Goal: Transaction & Acquisition: Obtain resource

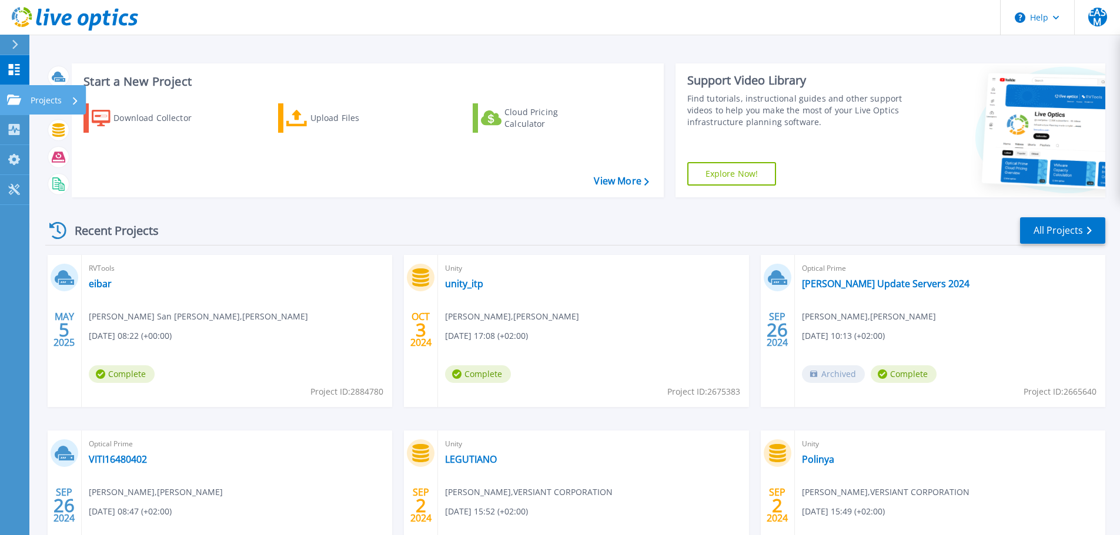
click at [41, 103] on p "Projects" at bounding box center [46, 100] width 31 height 31
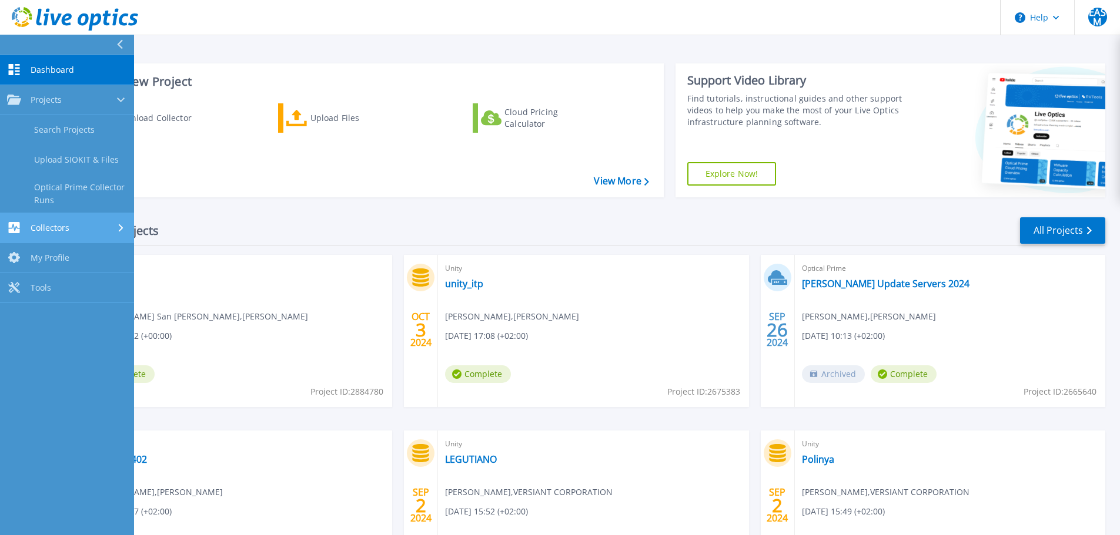
click at [83, 236] on link "Collectors Collectors" at bounding box center [67, 228] width 134 height 30
click at [255, 112] on div "Download Collector Upload Files Cloud Pricing Calculator" at bounding box center [366, 143] width 584 height 98
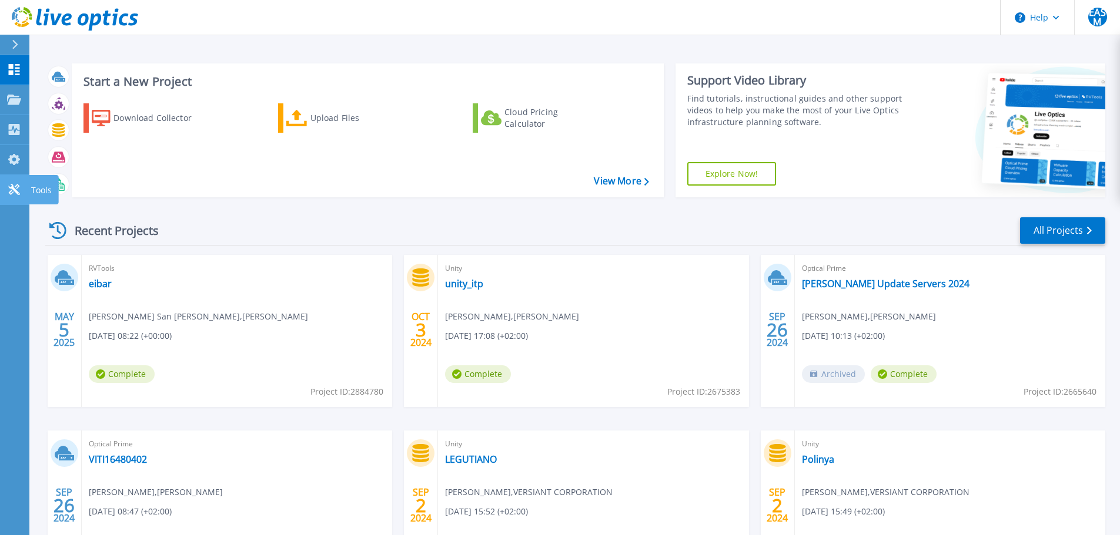
click at [11, 183] on link "Tools Tools" at bounding box center [14, 190] width 29 height 30
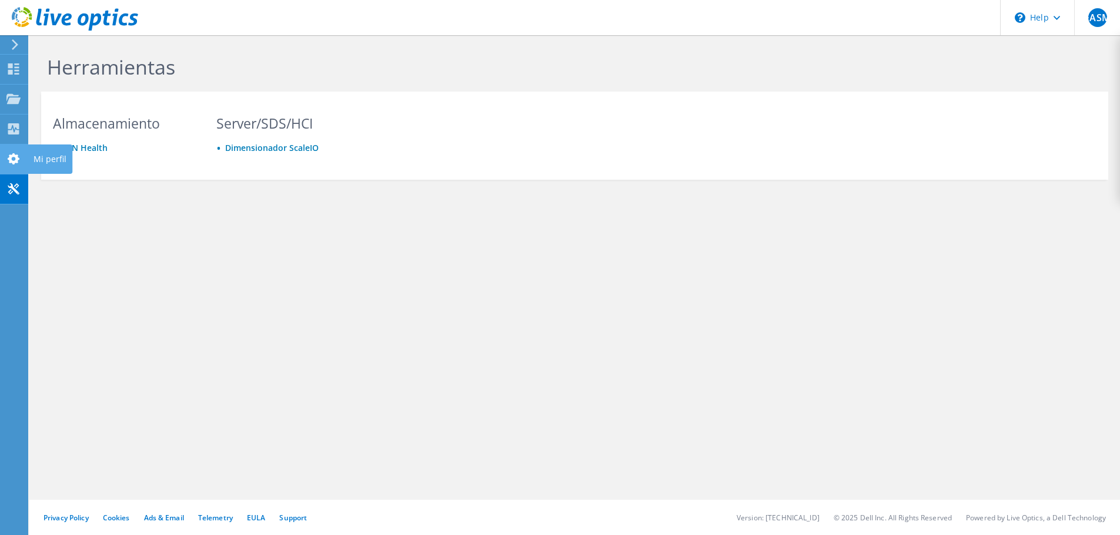
click at [10, 163] on use at bounding box center [14, 158] width 12 height 11
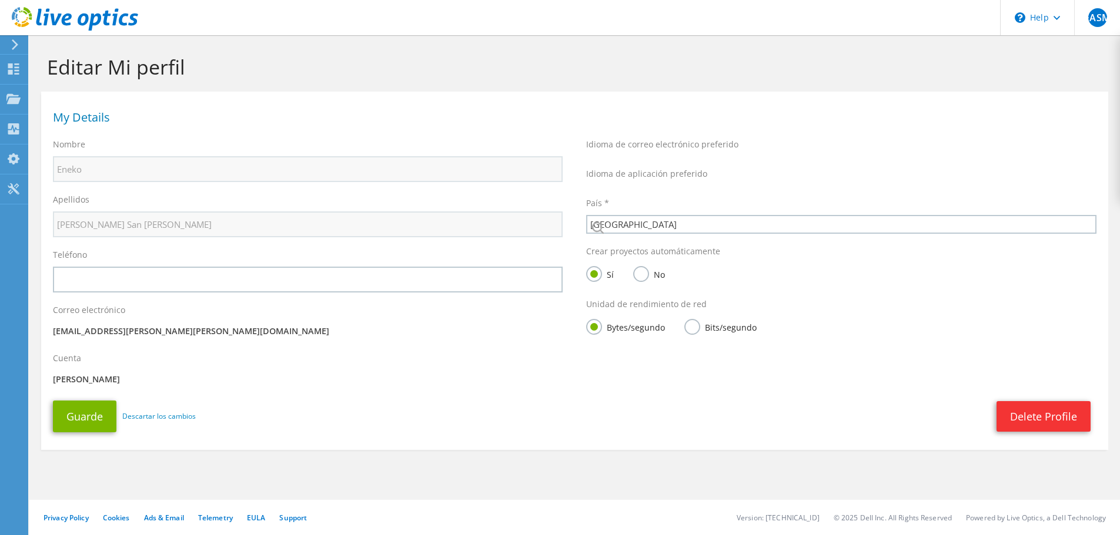
select select "67"
click at [14, 128] on use at bounding box center [13, 128] width 11 height 11
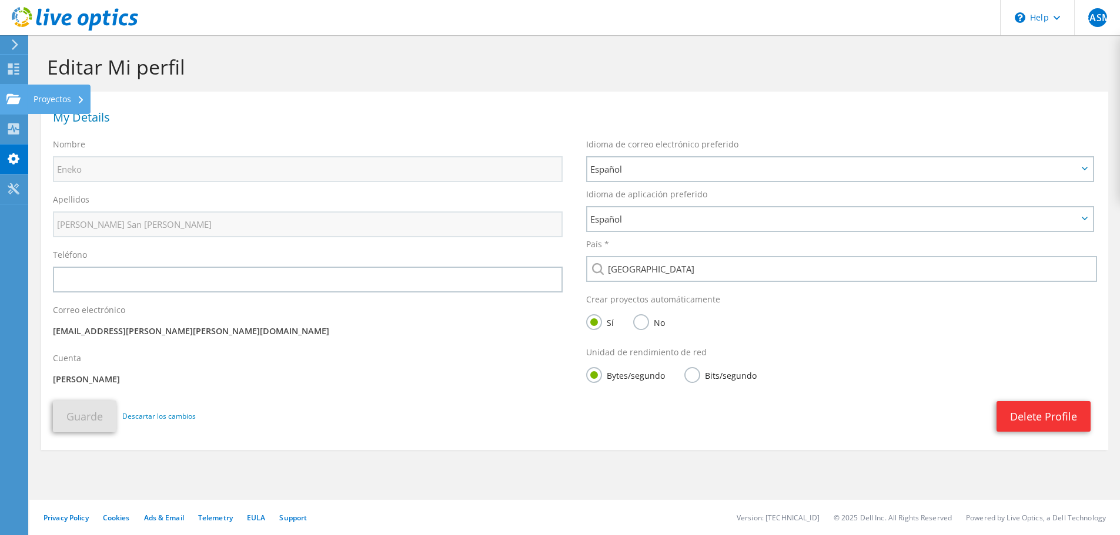
click at [14, 93] on icon at bounding box center [13, 98] width 14 height 11
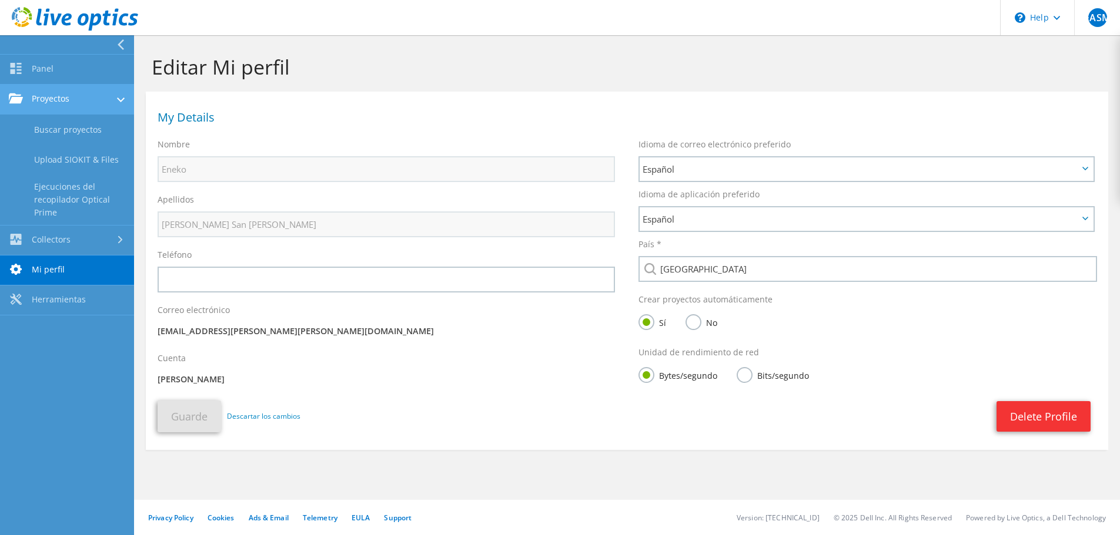
click at [62, 101] on link "Proyectos" at bounding box center [67, 100] width 134 height 30
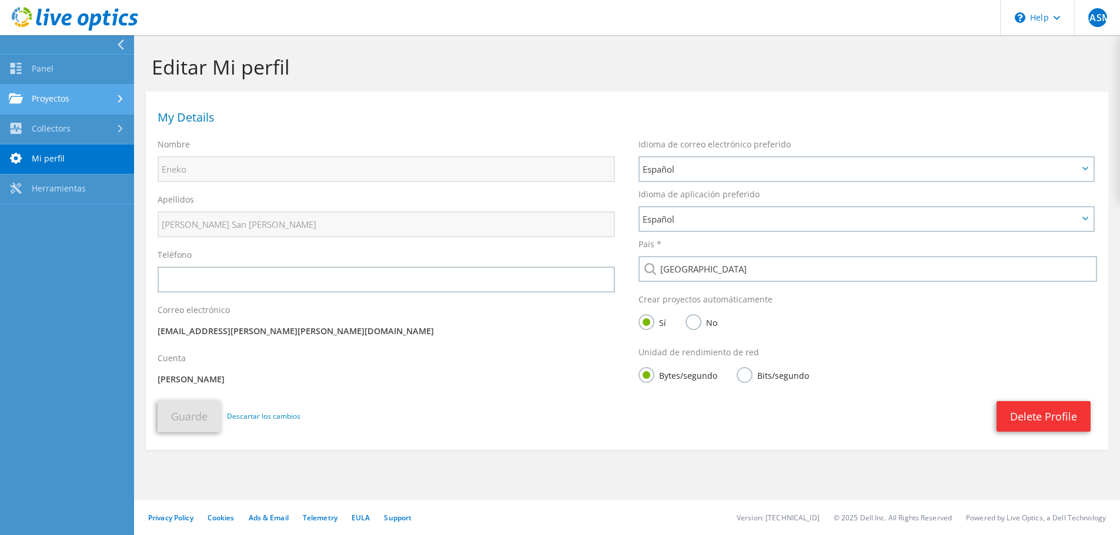
click at [62, 101] on link "Proyectos" at bounding box center [67, 100] width 134 height 30
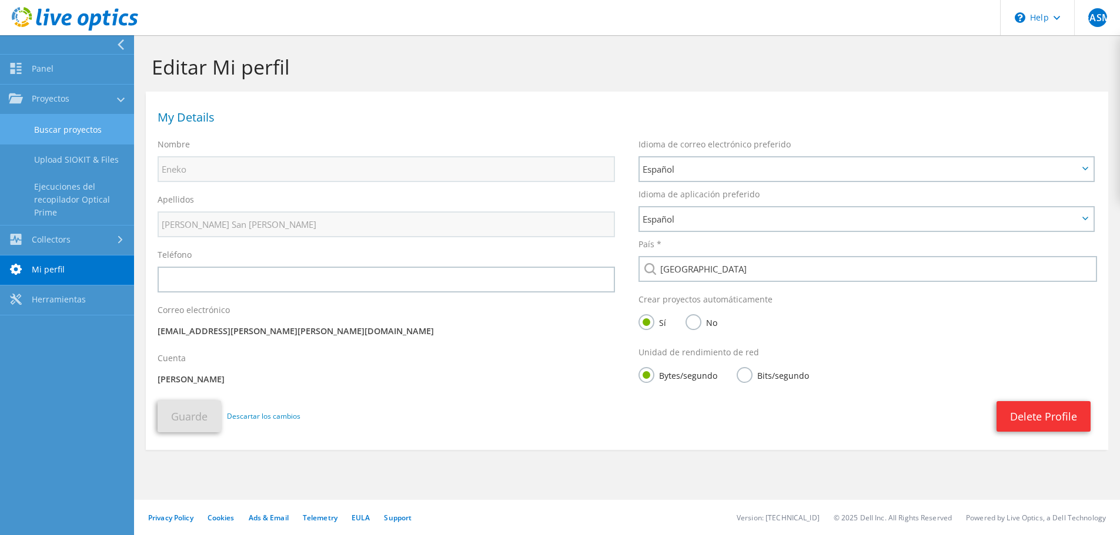
click at [61, 136] on link "Buscar proyectos" at bounding box center [67, 130] width 134 height 30
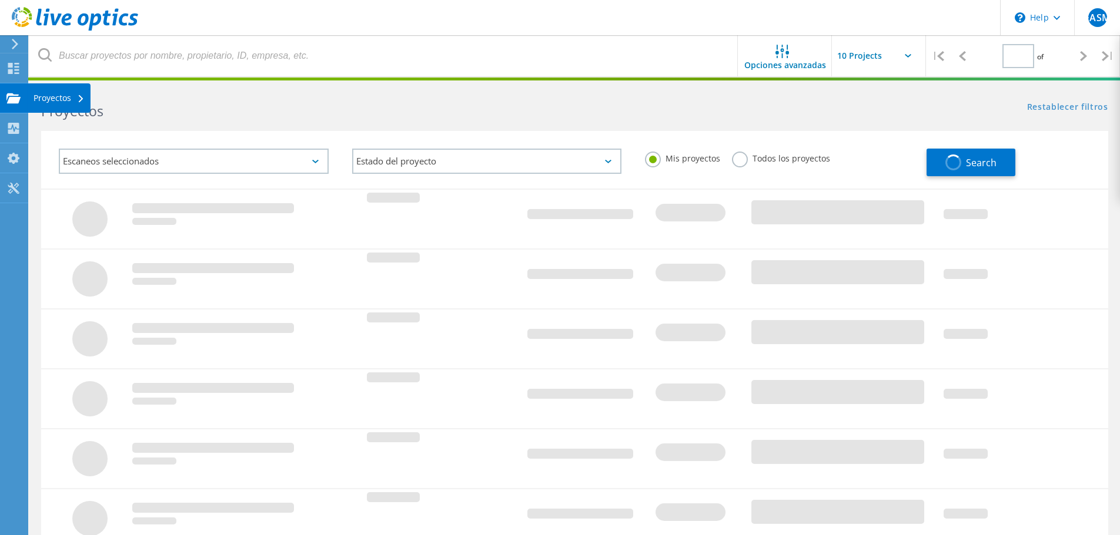
type input "1"
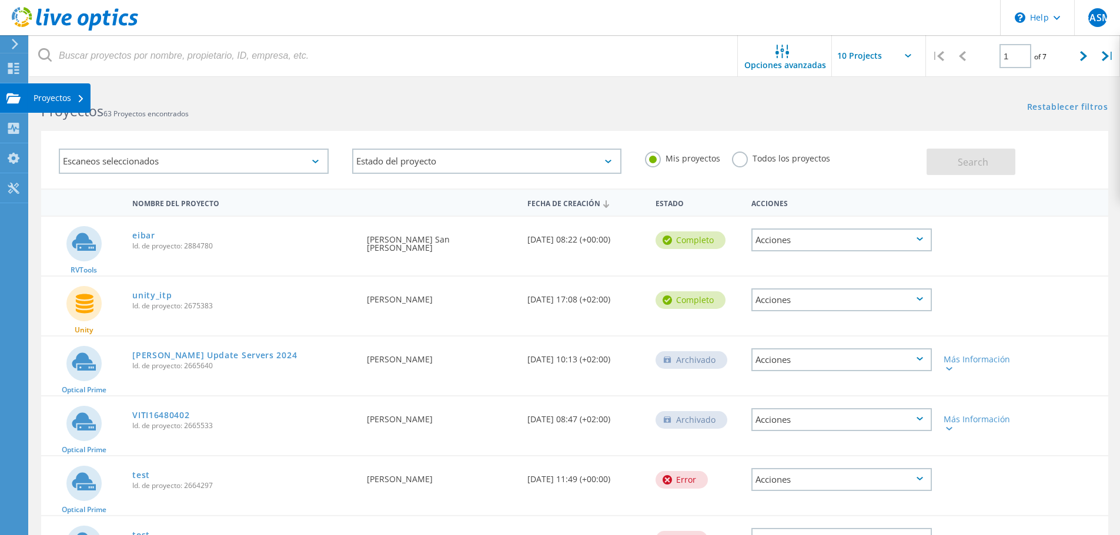
click at [70, 99] on div "Proyectos" at bounding box center [58, 98] width 51 height 8
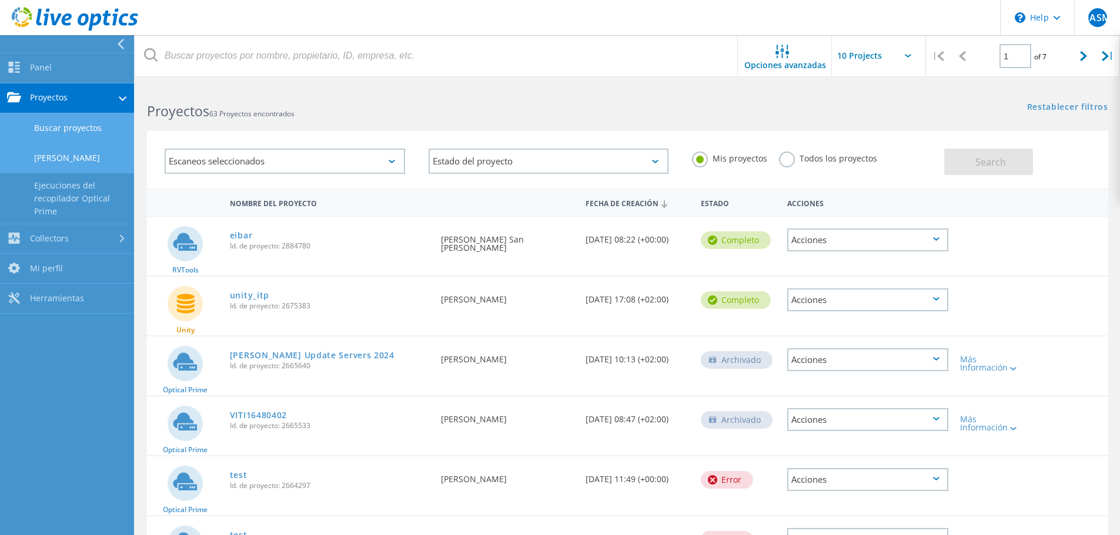
click at [76, 160] on link "Cargar SIOKIT" at bounding box center [67, 158] width 134 height 30
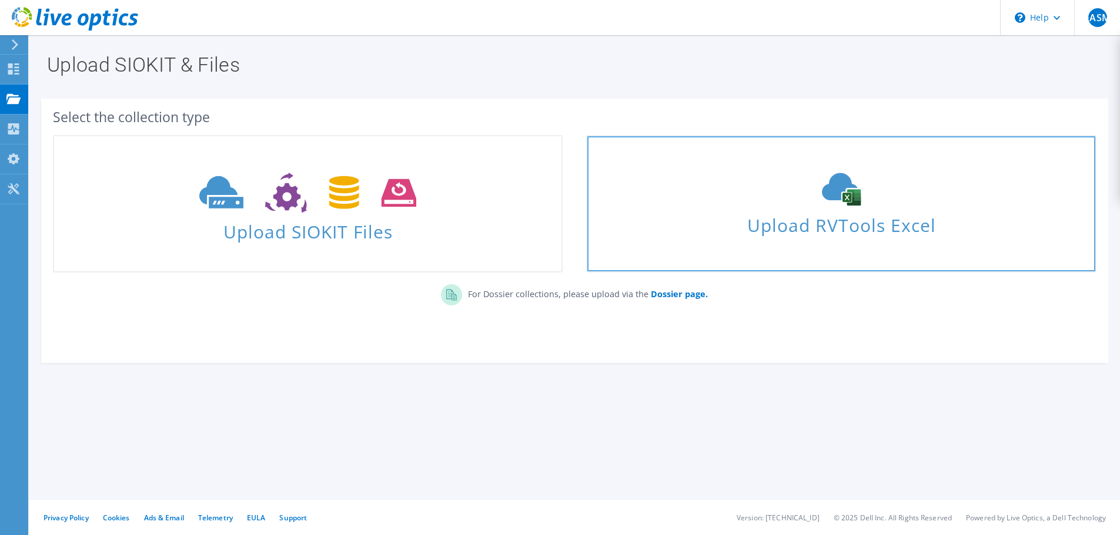
click at [825, 230] on span "Upload RVTools Excel" at bounding box center [840, 222] width 507 height 25
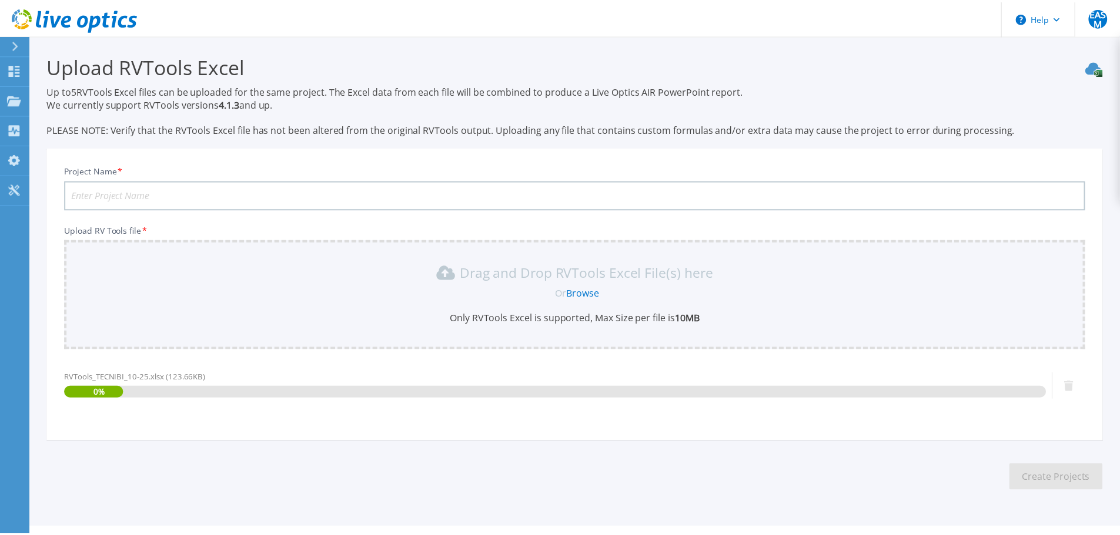
scroll to position [28, 0]
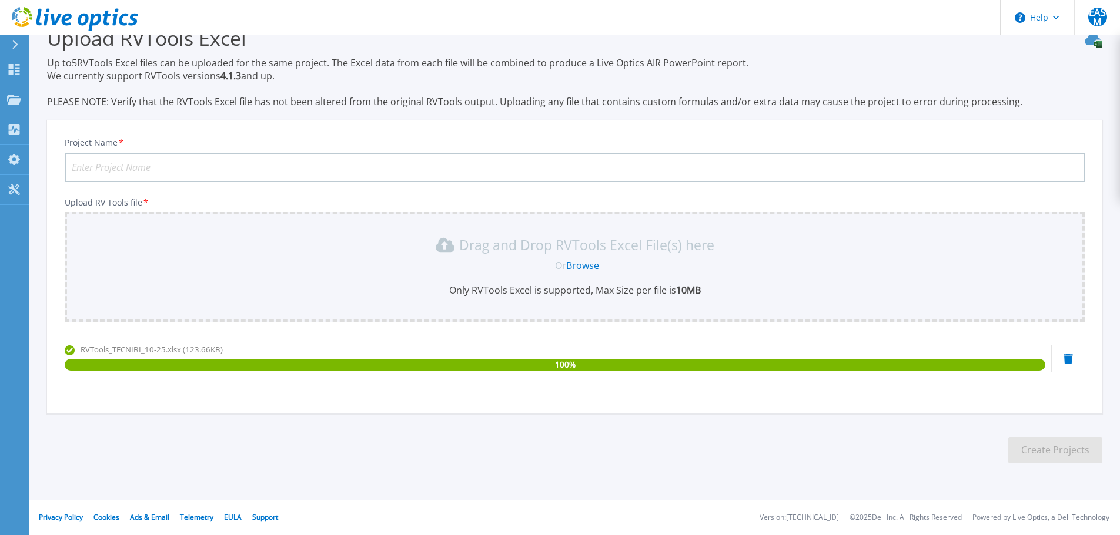
click at [155, 168] on input "Project Name *" at bounding box center [575, 167] width 1020 height 29
type input "TECNIBI"
click at [1058, 452] on button "Create Projects" at bounding box center [1055, 450] width 94 height 26
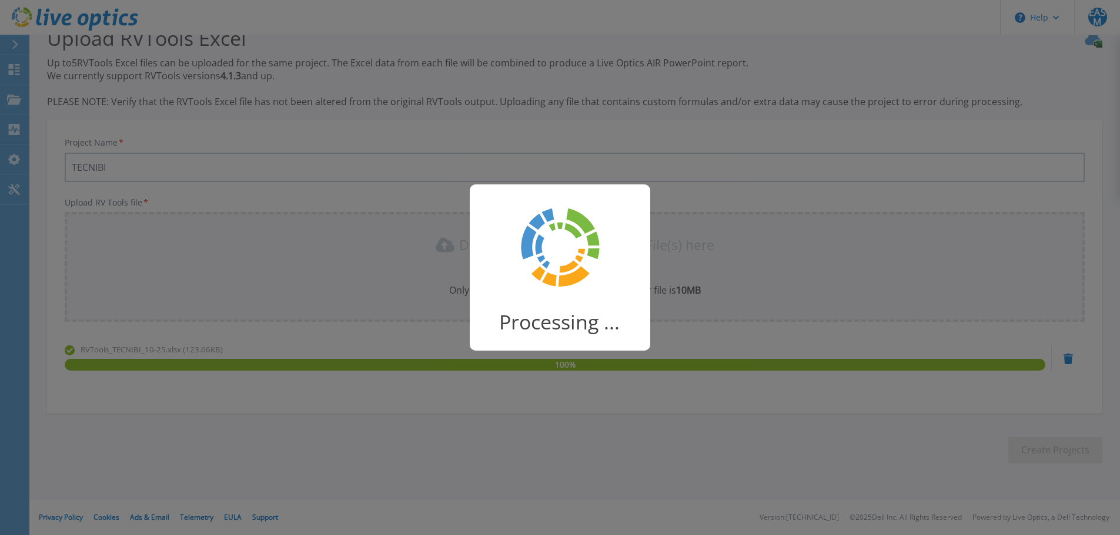
scroll to position [23, 0]
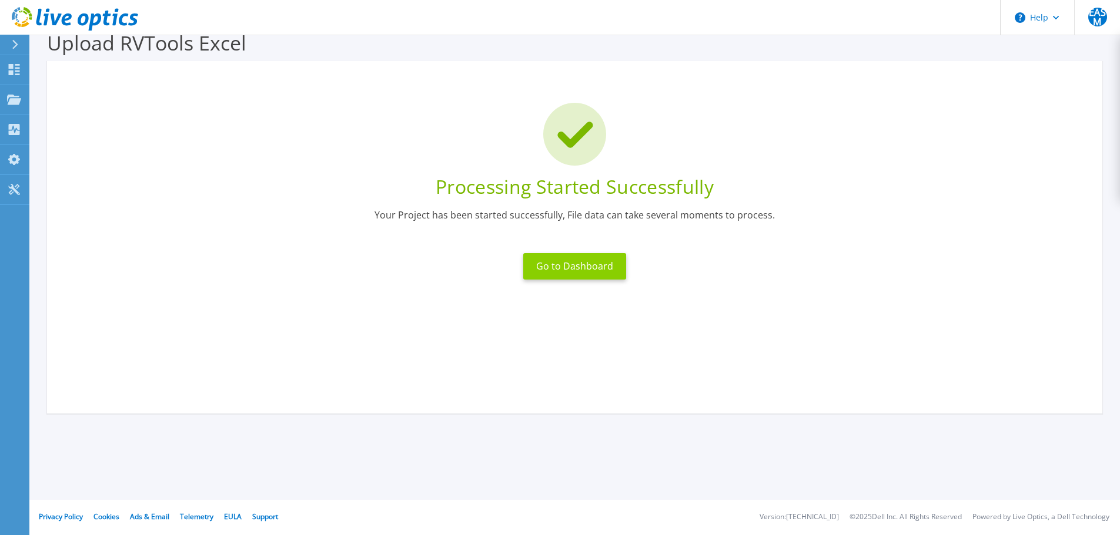
click at [597, 267] on button "Go to Dashboard" at bounding box center [574, 266] width 103 height 26
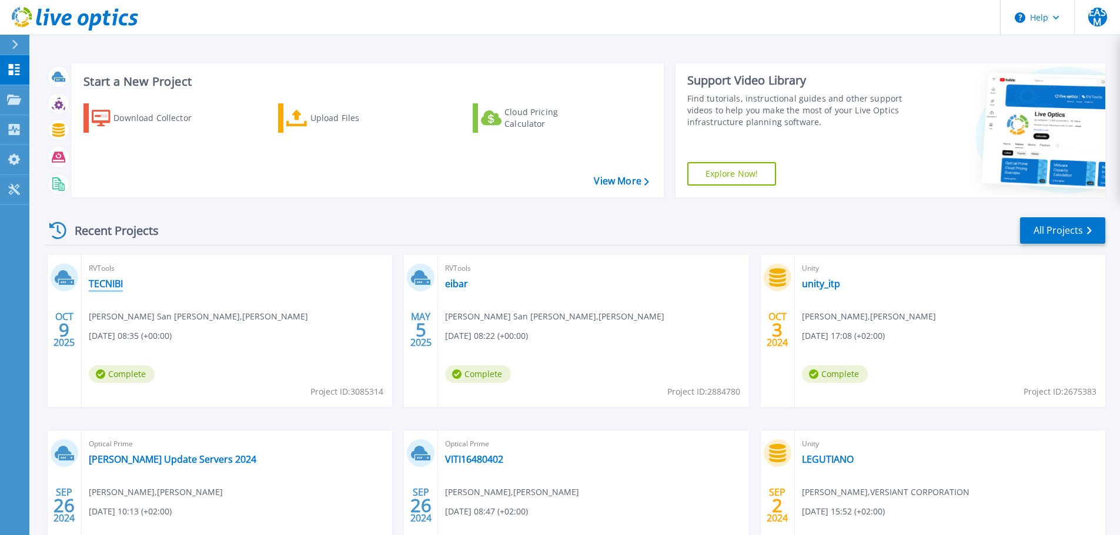
click at [104, 283] on link "TECNIBI" at bounding box center [106, 284] width 34 height 12
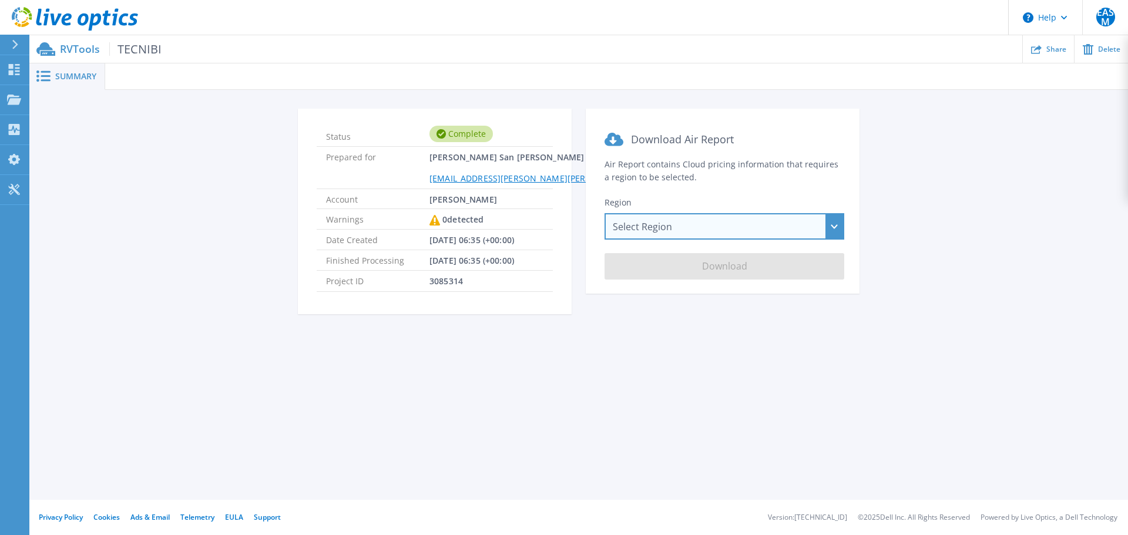
click at [693, 225] on div "Select Region [GEOGRAPHIC_DATA] ([GEOGRAPHIC_DATA]) [GEOGRAPHIC_DATA] ([GEOGRAP…" at bounding box center [725, 226] width 240 height 26
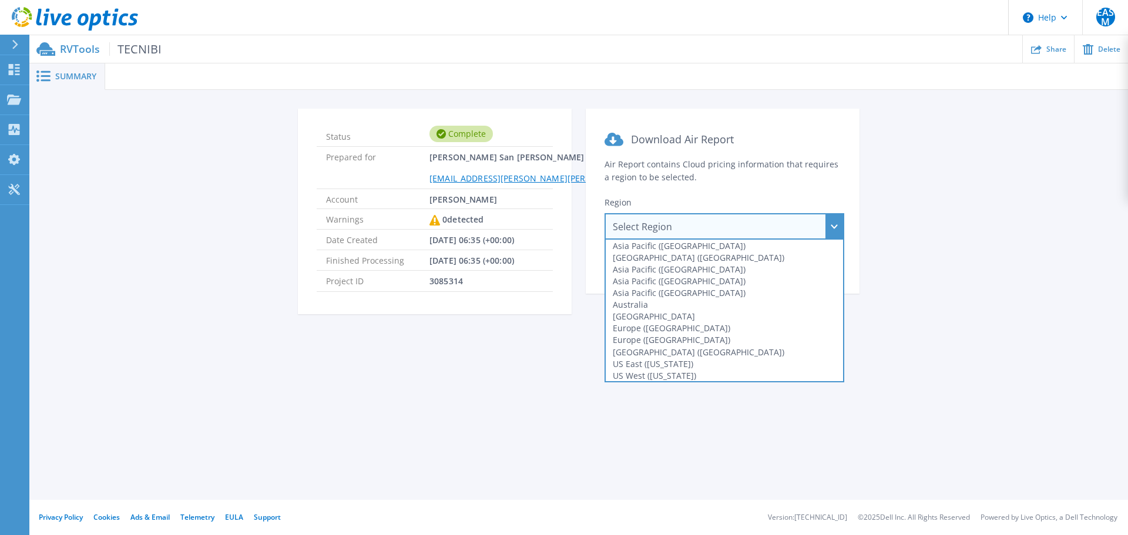
click at [693, 225] on div "Select Region [GEOGRAPHIC_DATA] ([GEOGRAPHIC_DATA]) [GEOGRAPHIC_DATA] ([GEOGRAP…" at bounding box center [725, 226] width 240 height 26
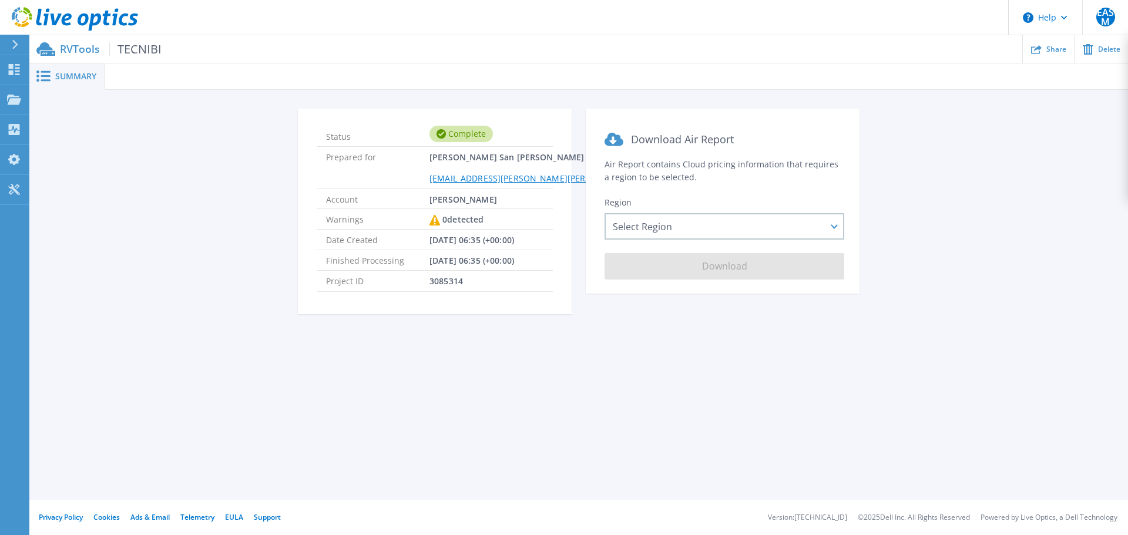
click at [133, 48] on span "TECNIBI" at bounding box center [135, 49] width 52 height 14
click at [10, 72] on icon at bounding box center [14, 69] width 11 height 11
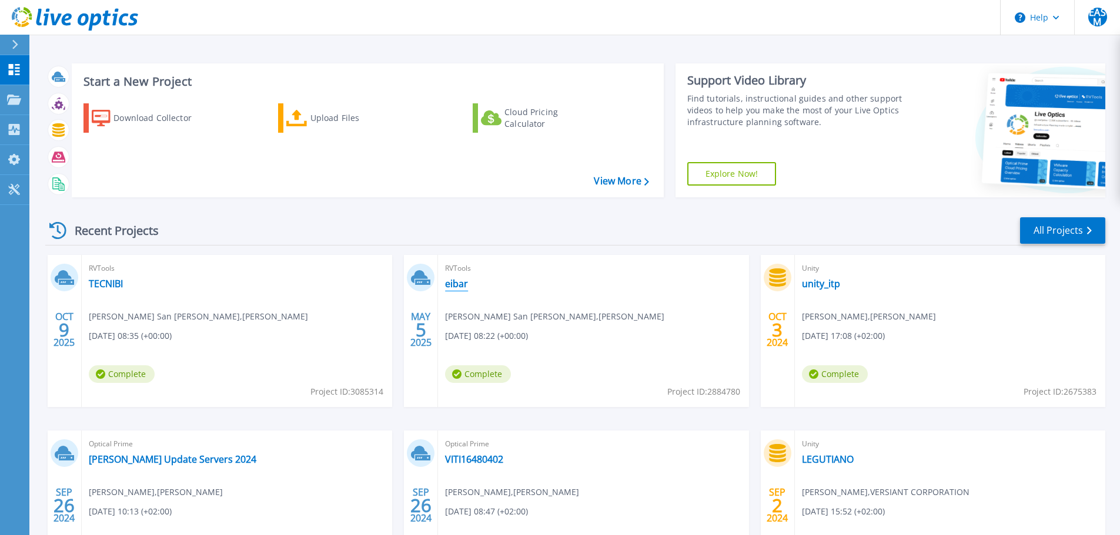
click at [450, 283] on link "eibar" at bounding box center [456, 284] width 23 height 12
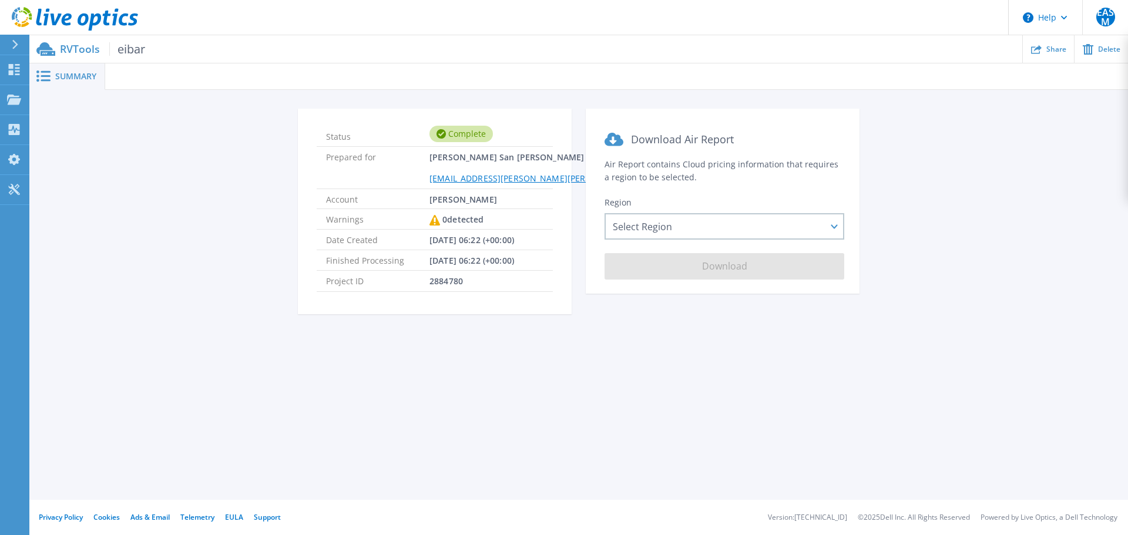
click at [136, 51] on span "eibar" at bounding box center [127, 49] width 36 height 14
click at [44, 72] on rect at bounding box center [46, 72] width 10 height 2
click at [58, 80] on span "Summary" at bounding box center [75, 76] width 41 height 8
click at [679, 215] on div "Select Region [GEOGRAPHIC_DATA] ([GEOGRAPHIC_DATA]) [GEOGRAPHIC_DATA] ([GEOGRAP…" at bounding box center [725, 226] width 240 height 26
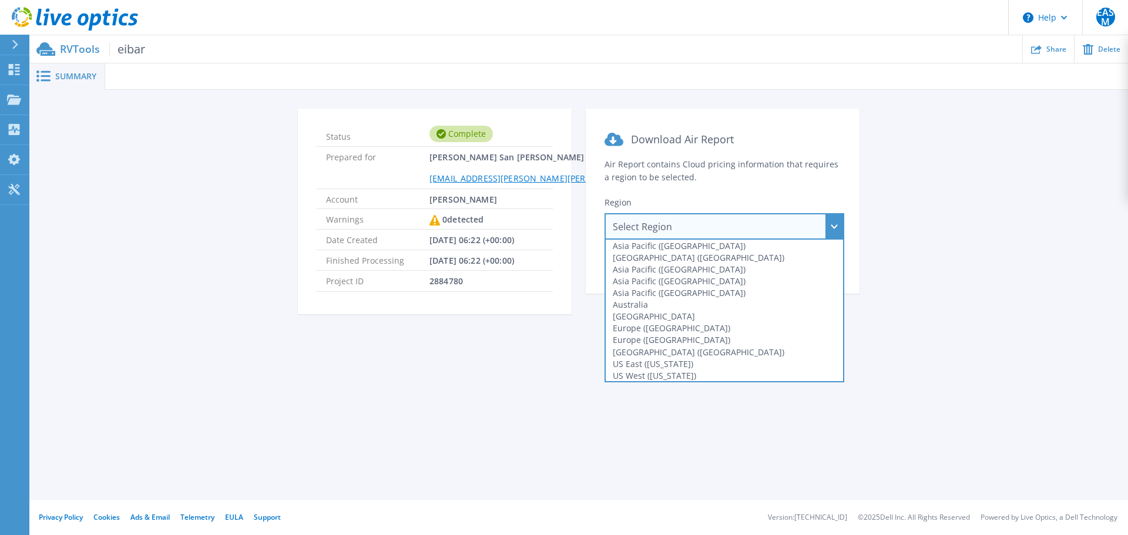
drag, startPoint x: 223, startPoint y: 174, endPoint x: 90, endPoint y: 66, distance: 170.9
click at [222, 173] on div "Status Complete Prepared for Eneko Aldama San Martin eneko.aldama@versia.com Ac…" at bounding box center [579, 219] width 1064 height 220
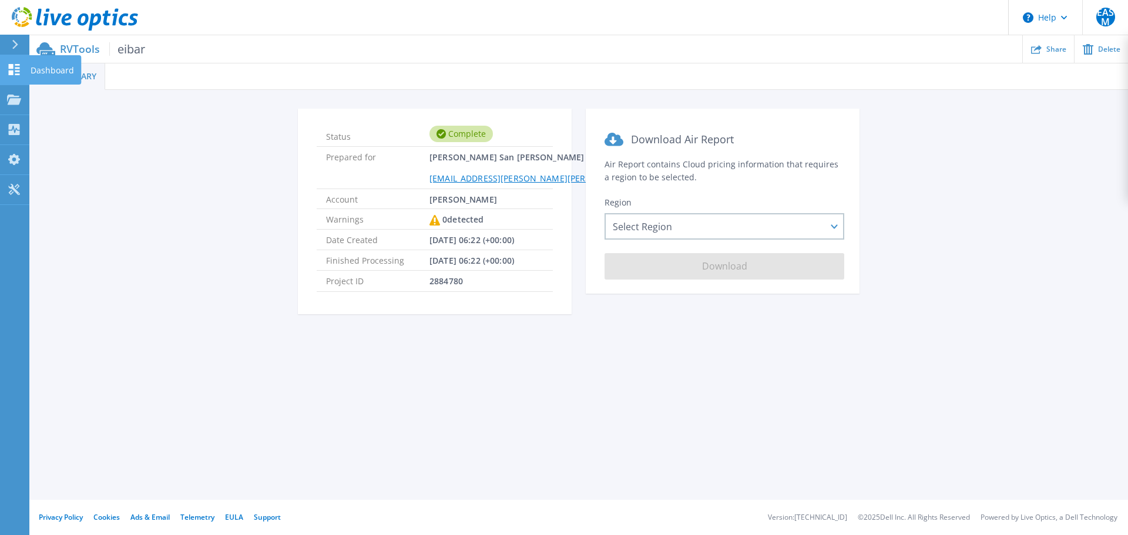
click at [9, 67] on icon at bounding box center [14, 69] width 11 height 11
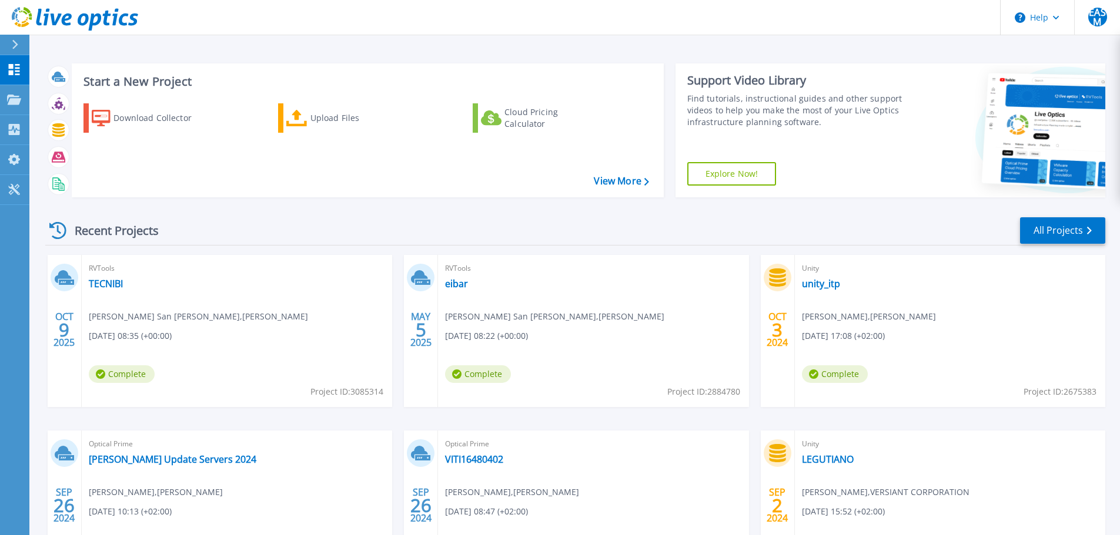
click at [132, 322] on span "[PERSON_NAME] San [PERSON_NAME]" at bounding box center [198, 316] width 219 height 13
click at [97, 282] on link "TECNIBI" at bounding box center [106, 284] width 34 height 12
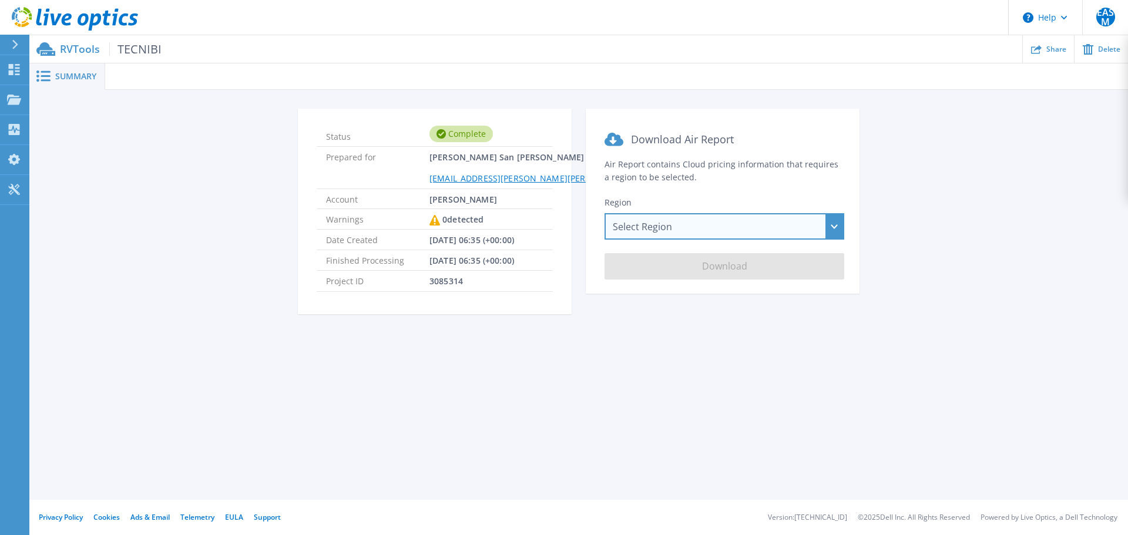
click at [725, 230] on div "Select Region [GEOGRAPHIC_DATA] ([GEOGRAPHIC_DATA]) [GEOGRAPHIC_DATA] ([GEOGRAP…" at bounding box center [725, 226] width 240 height 26
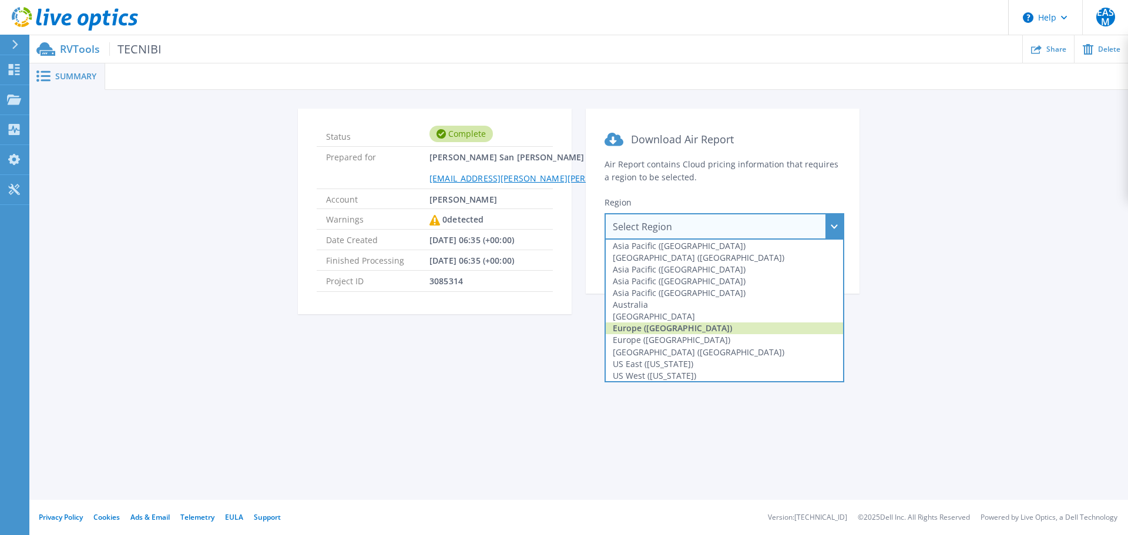
click at [701, 328] on div "Europe ([GEOGRAPHIC_DATA])" at bounding box center [724, 329] width 237 height 12
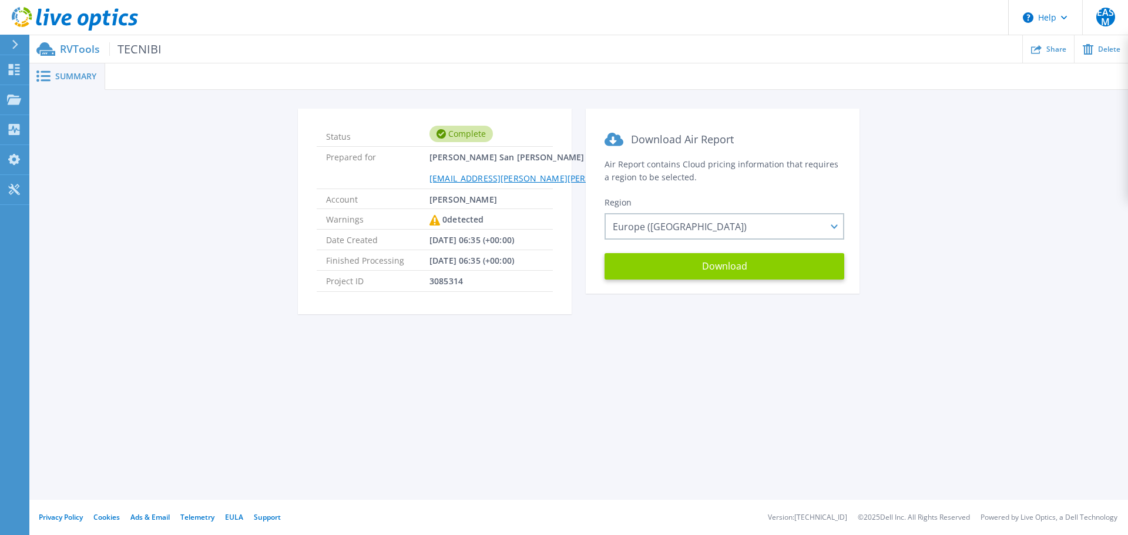
click at [723, 265] on button "Download" at bounding box center [725, 266] width 240 height 26
